Goal: Task Accomplishment & Management: Manage account settings

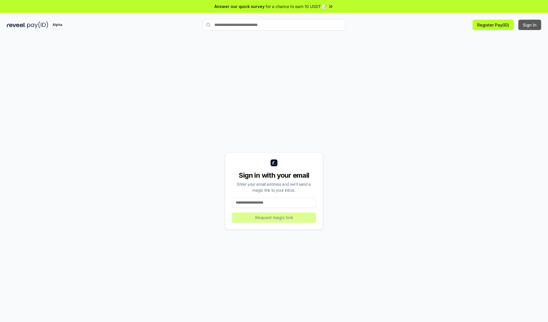
click at [530, 25] on button "Sign In" at bounding box center [529, 25] width 23 height 10
type input "**********"
click at [274, 217] on button "Request magic link" at bounding box center [274, 218] width 84 height 10
